Goal: Find specific page/section: Find specific page/section

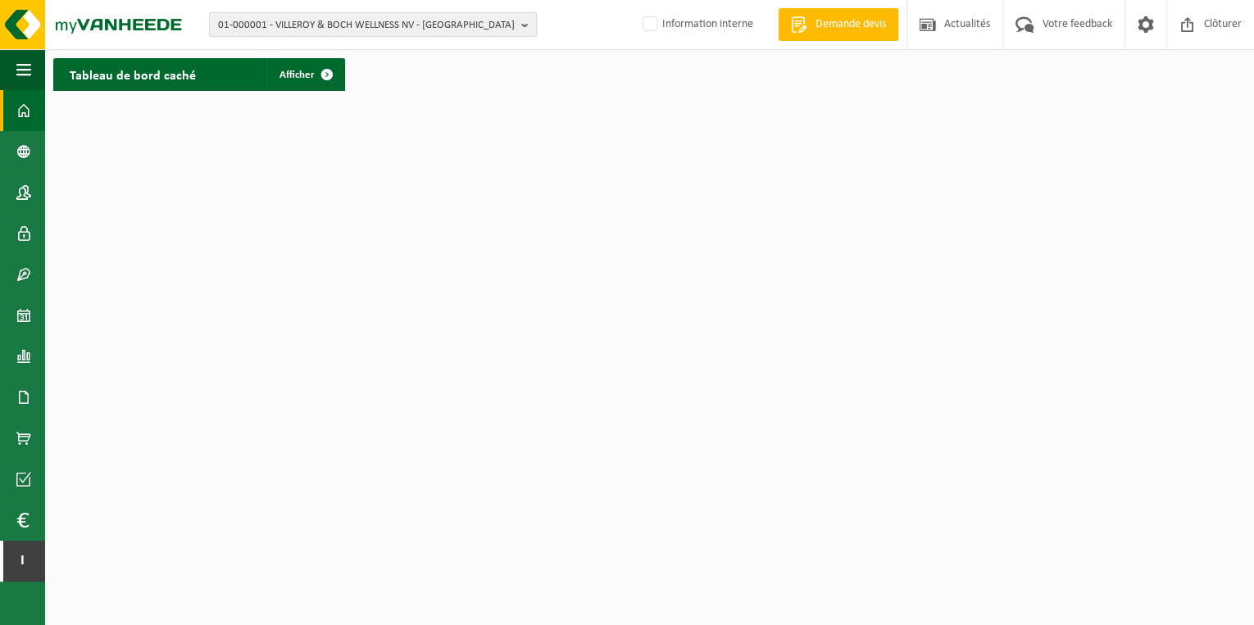
click at [458, 32] on span "01-000001 - VILLEROY & BOCH WELLNESS NV - ROESELARE" at bounding box center [366, 25] width 297 height 25
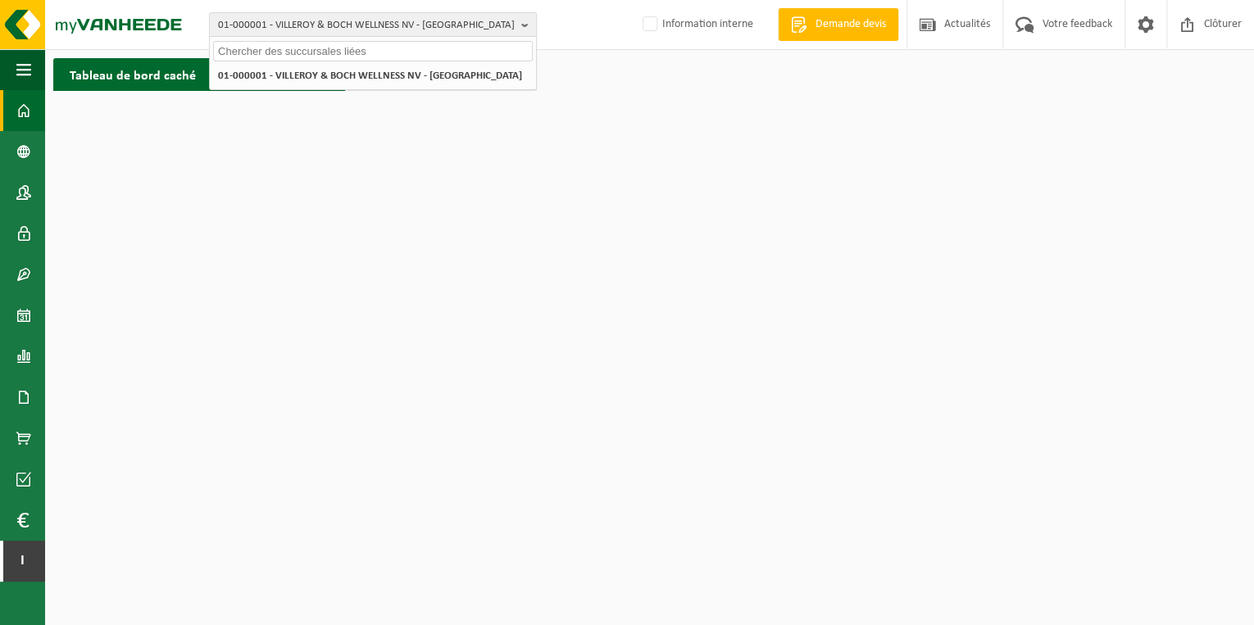
click at [443, 58] on input "text" at bounding box center [373, 51] width 320 height 20
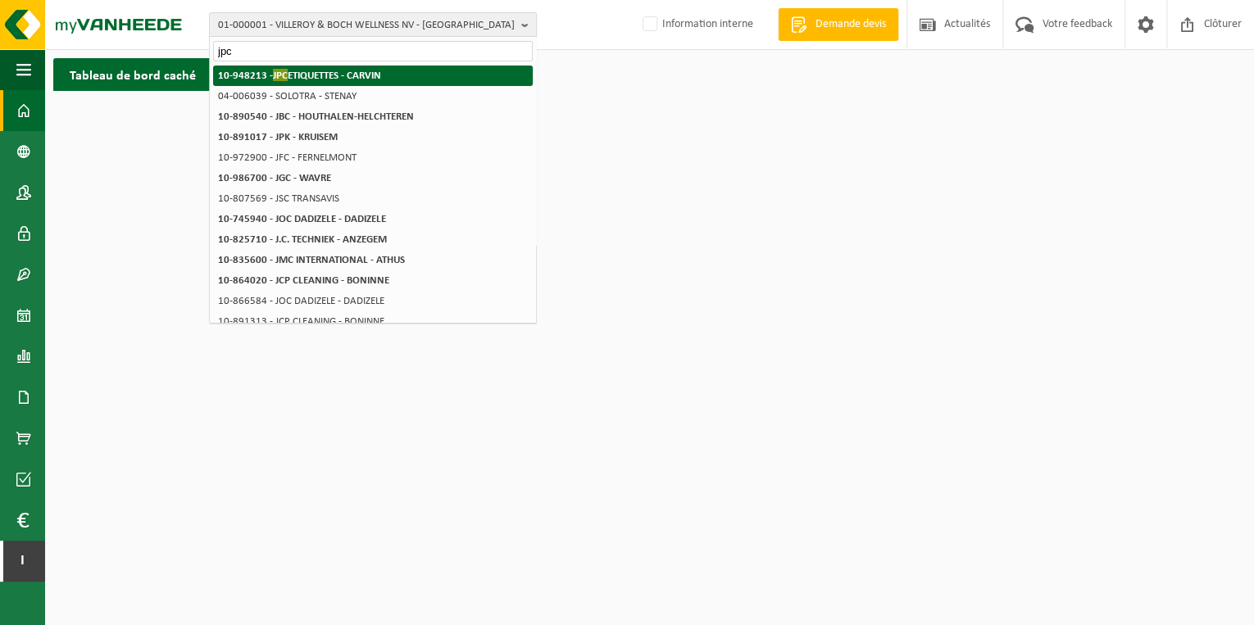
type input "jpc"
click at [363, 75] on strong "10-948213 - JPC ETIQUETTES - CARVIN" at bounding box center [299, 75] width 163 height 12
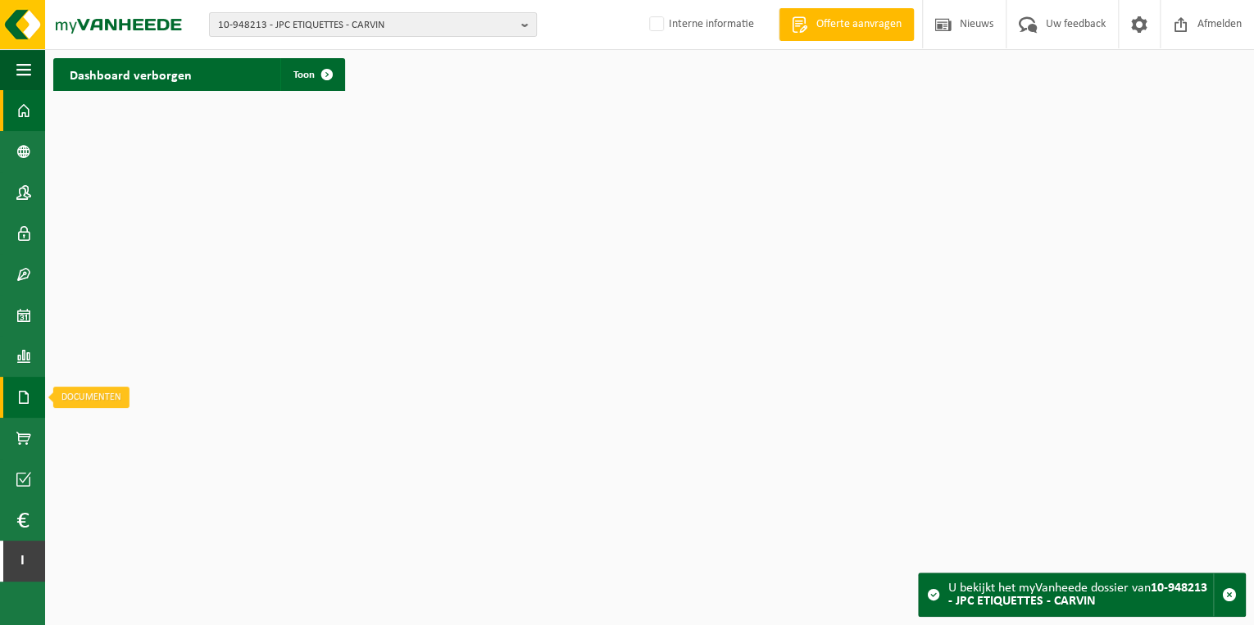
click at [22, 392] on span at bounding box center [23, 397] width 15 height 41
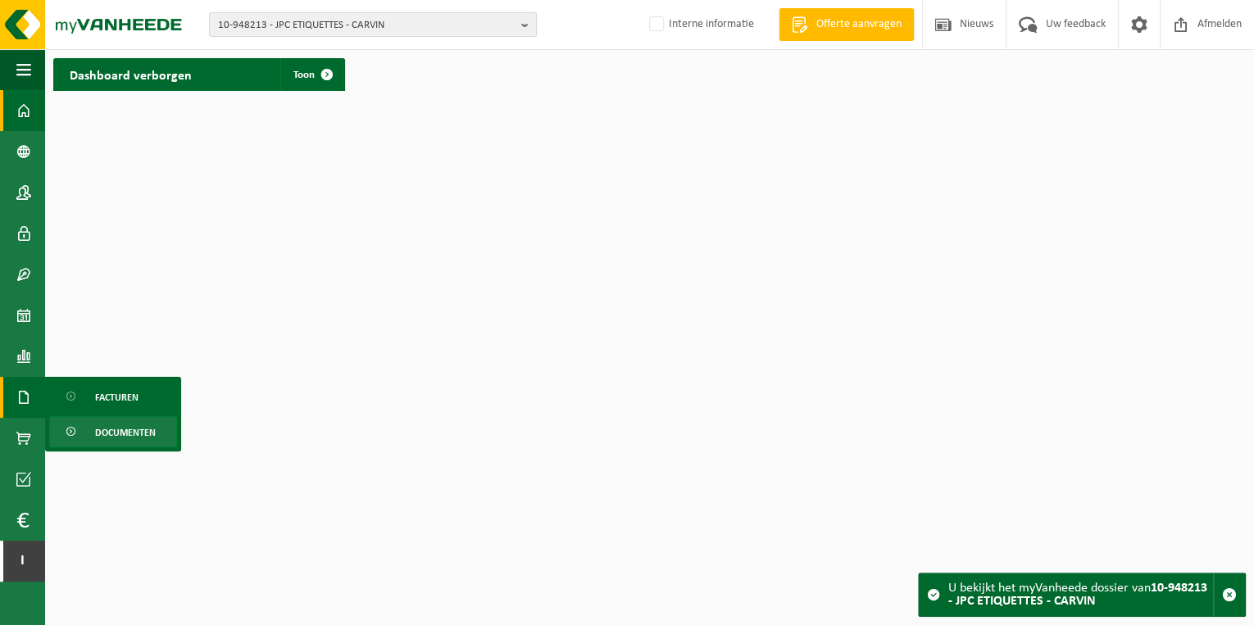
click at [133, 430] on span "Documenten" at bounding box center [125, 432] width 61 height 31
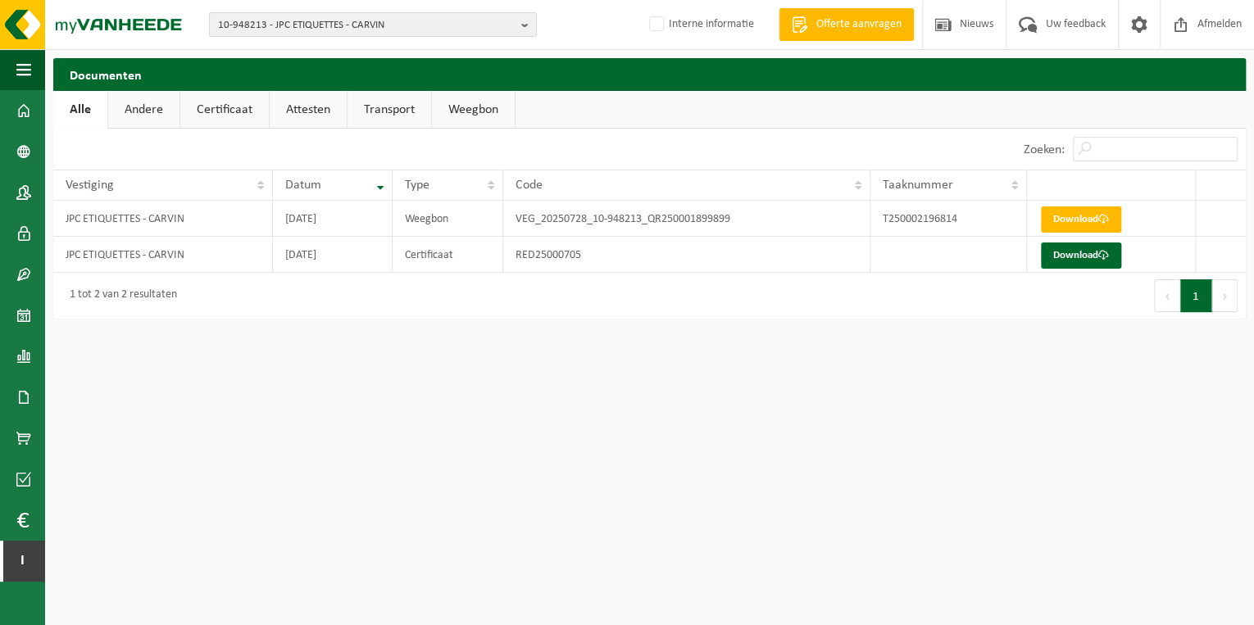
click at [492, 99] on link "Weegbon" at bounding box center [473, 110] width 83 height 38
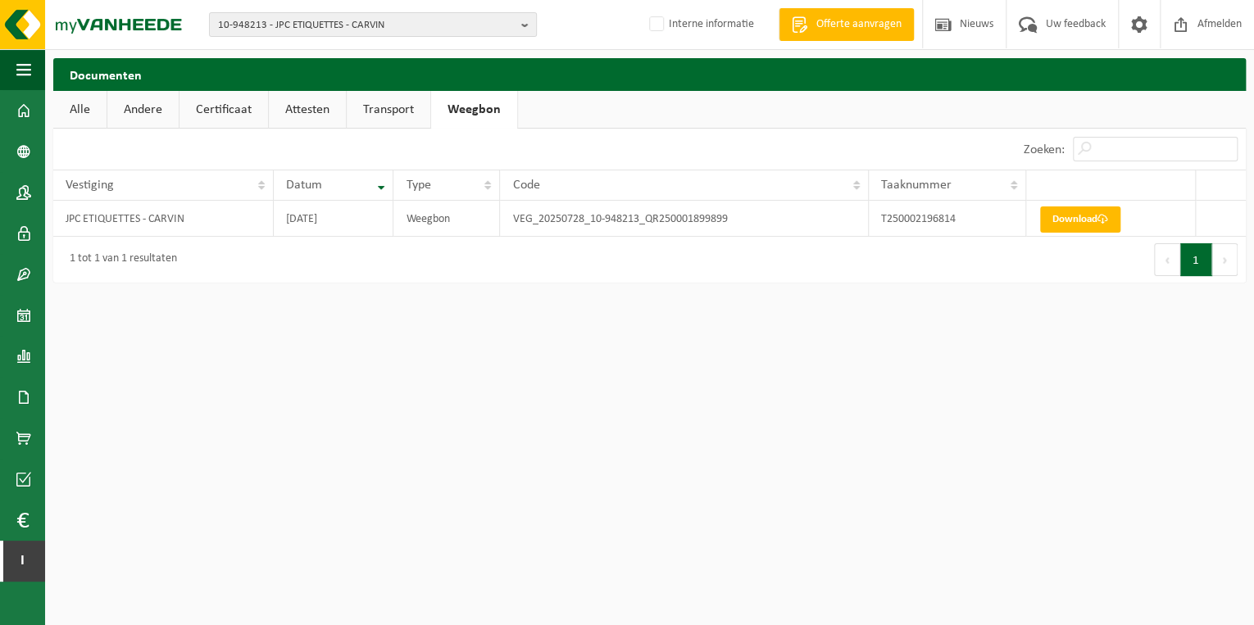
click at [397, 115] on link "Transport" at bounding box center [389, 110] width 84 height 38
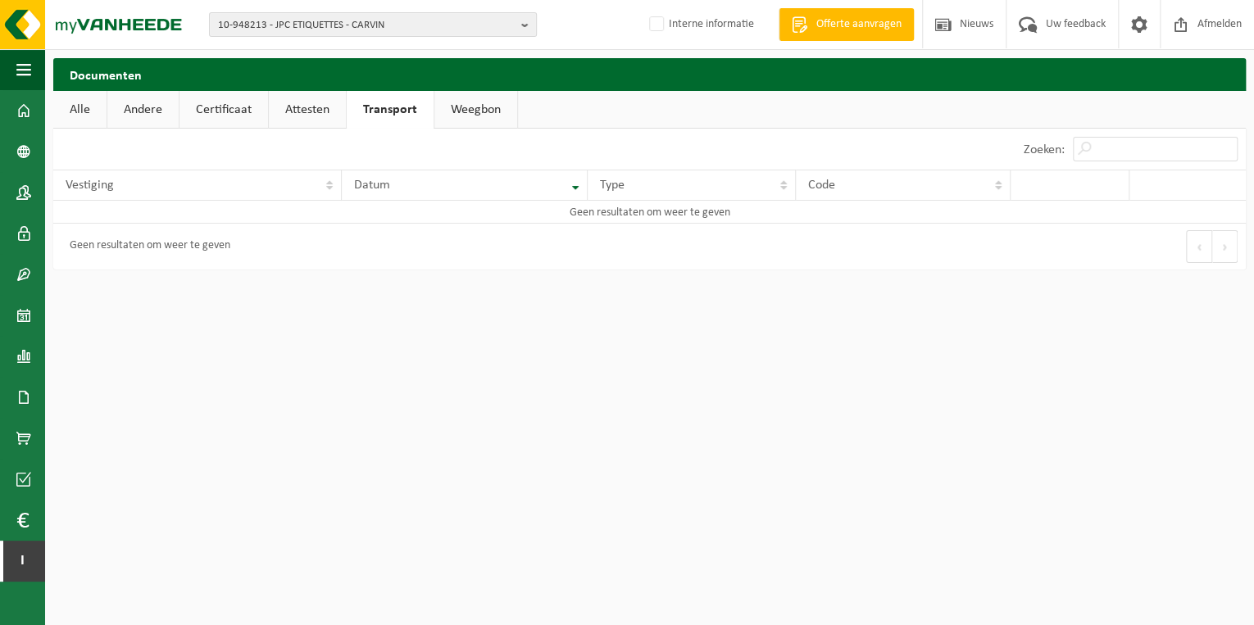
click at [305, 115] on link "Attesten" at bounding box center [307, 110] width 77 height 38
click at [237, 104] on link "Certificaat" at bounding box center [223, 110] width 88 height 38
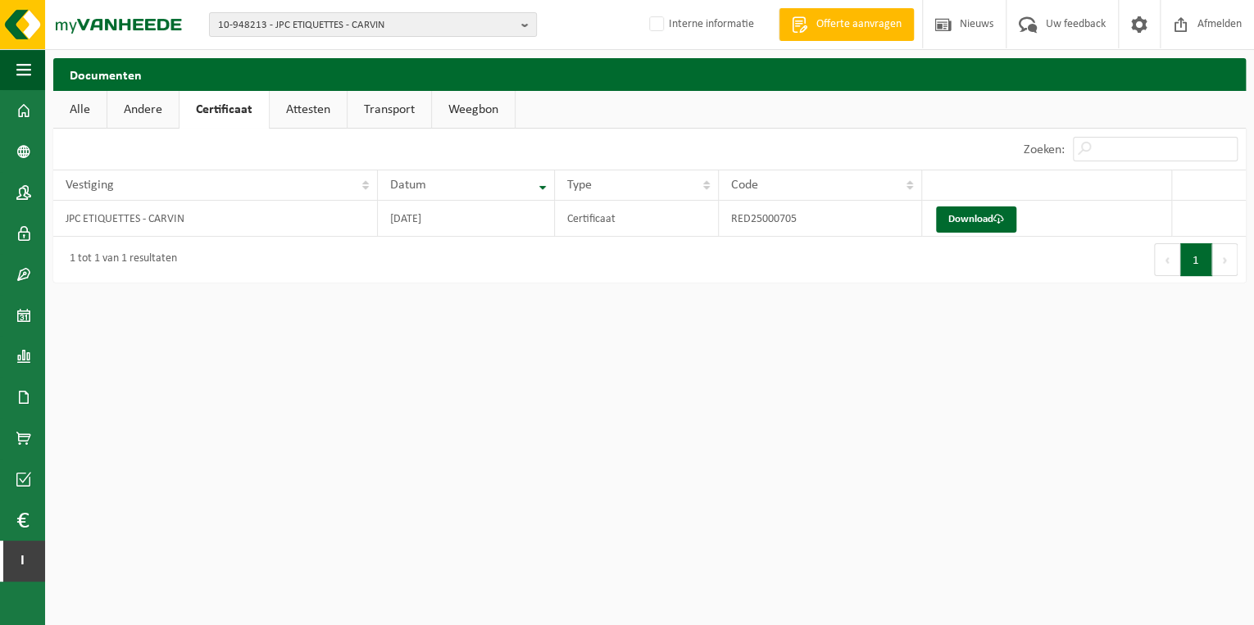
click at [166, 115] on link "Andere" at bounding box center [142, 110] width 71 height 38
